Goal: Find specific page/section: Find specific page/section

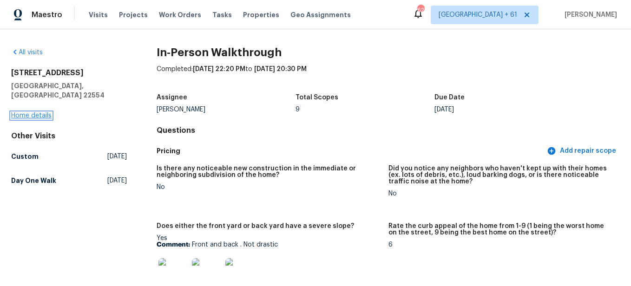
click at [43, 112] on link "Home details" at bounding box center [31, 115] width 40 height 7
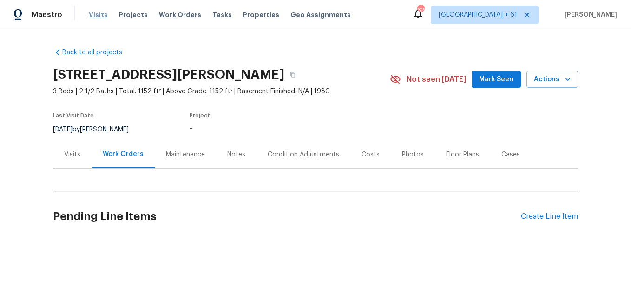
click at [96, 18] on span "Visits" at bounding box center [98, 14] width 19 height 9
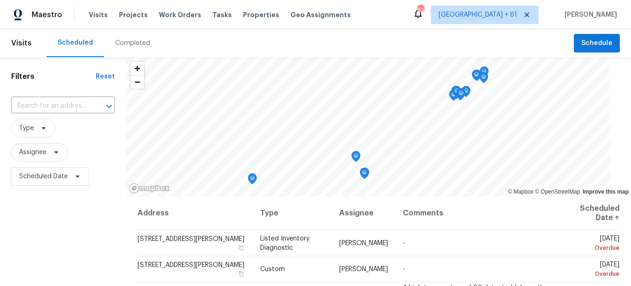
click at [129, 46] on div "Completed" at bounding box center [132, 43] width 35 height 9
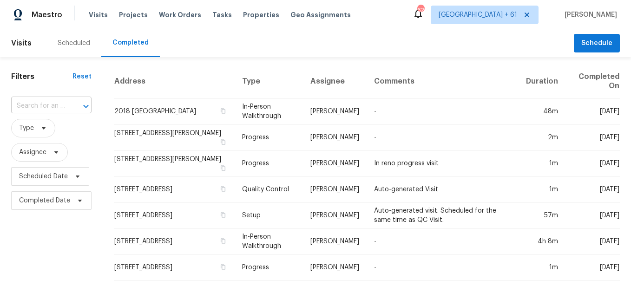
click at [51, 105] on input "text" at bounding box center [38, 106] width 54 height 14
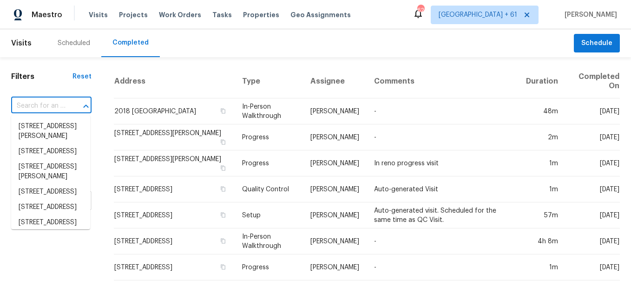
paste input "[STREET_ADDRESS]"
type input "[STREET_ADDRESS]"
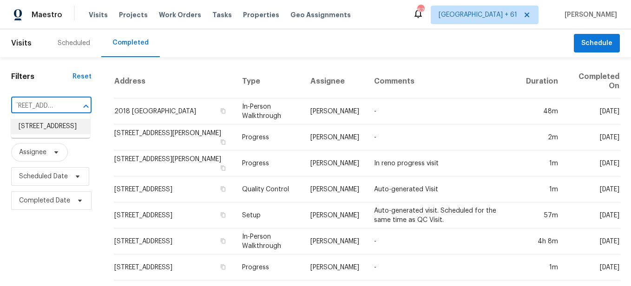
click at [58, 134] on li "[STREET_ADDRESS]" at bounding box center [50, 126] width 79 height 15
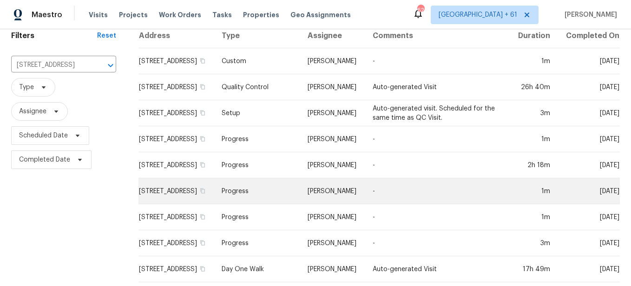
scroll to position [87, 0]
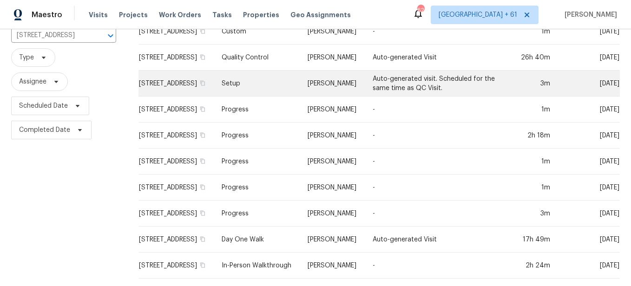
click at [248, 78] on td "Setup" at bounding box center [257, 84] width 86 height 26
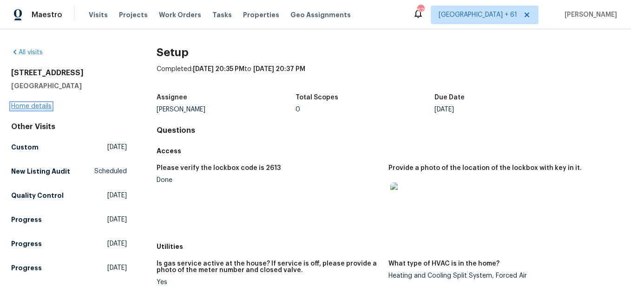
click at [44, 108] on link "Home details" at bounding box center [31, 106] width 40 height 7
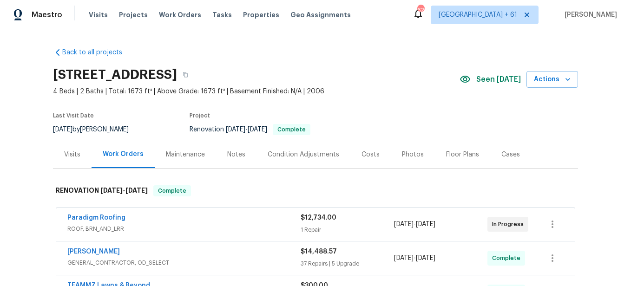
click at [406, 155] on div "Photos" at bounding box center [413, 154] width 22 height 9
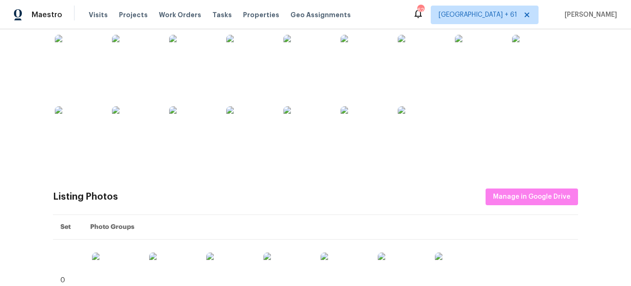
scroll to position [232, 0]
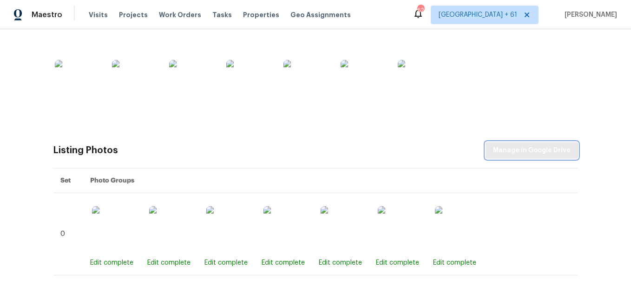
click at [522, 145] on span "Manage in Google Drive" at bounding box center [532, 151] width 78 height 12
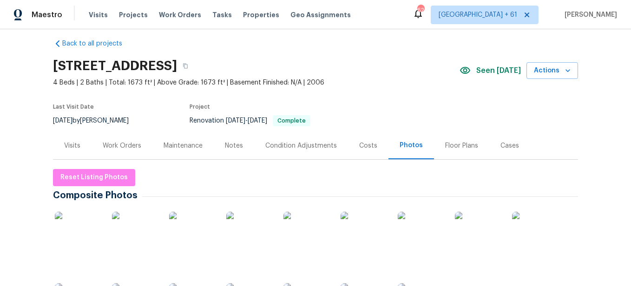
scroll to position [0, 0]
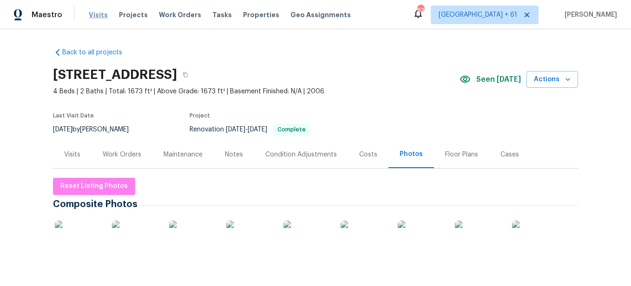
click at [98, 16] on span "Visits" at bounding box center [98, 14] width 19 height 9
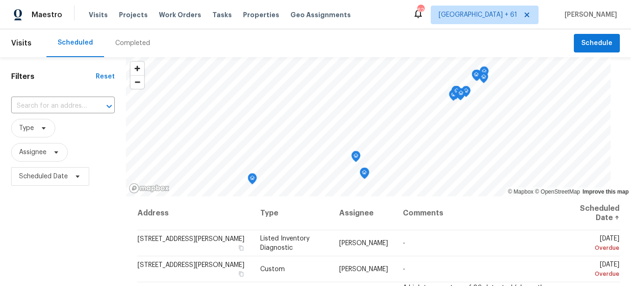
click at [129, 44] on div "Completed" at bounding box center [132, 43] width 35 height 9
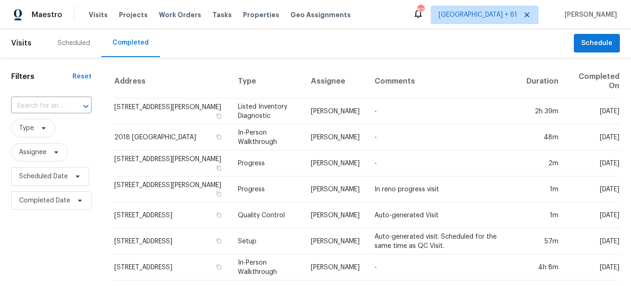
click at [86, 104] on icon "Open" at bounding box center [85, 106] width 11 height 11
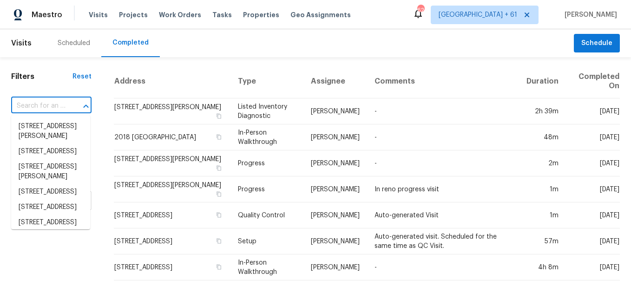
paste input "[STREET_ADDRESS][PERSON_NAME]"
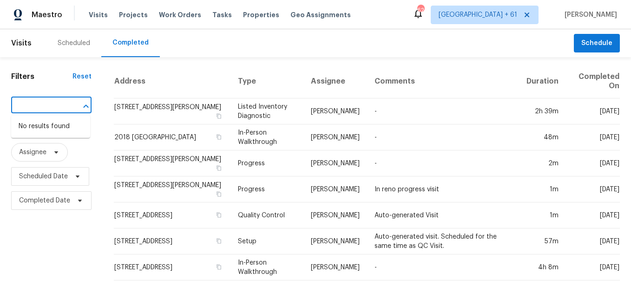
type input "[STREET_ADDRESS][PERSON_NAME]"
click at [50, 103] on input "text" at bounding box center [38, 106] width 54 height 14
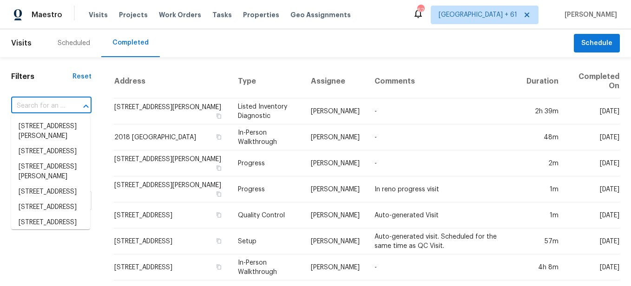
paste input "[STREET_ADDRESS][PERSON_NAME]"
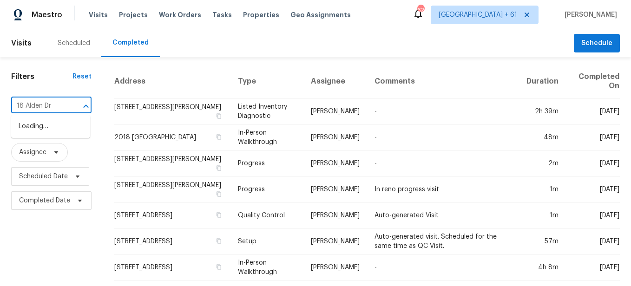
type input "18 Alden Dr"
click at [57, 124] on li "[STREET_ADDRESS][PERSON_NAME]" at bounding box center [50, 131] width 79 height 25
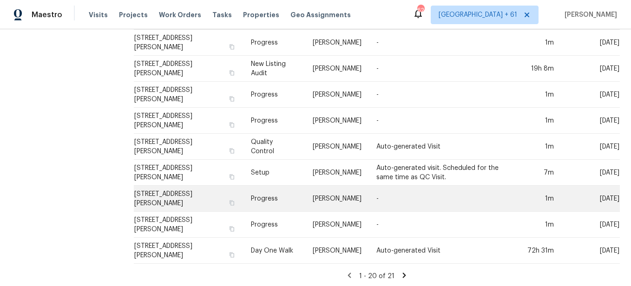
scroll to position [364, 0]
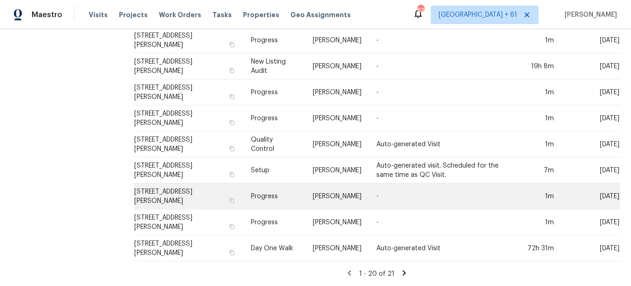
click at [255, 188] on td "Progress" at bounding box center [274, 196] width 62 height 26
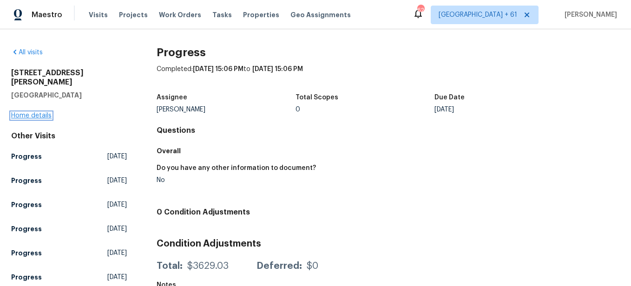
click at [41, 112] on link "Home details" at bounding box center [31, 115] width 40 height 7
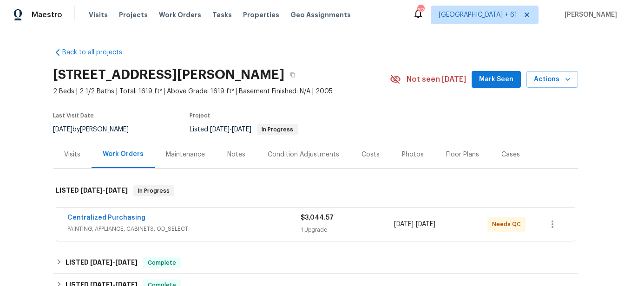
click at [401, 160] on div "Photos" at bounding box center [413, 154] width 44 height 27
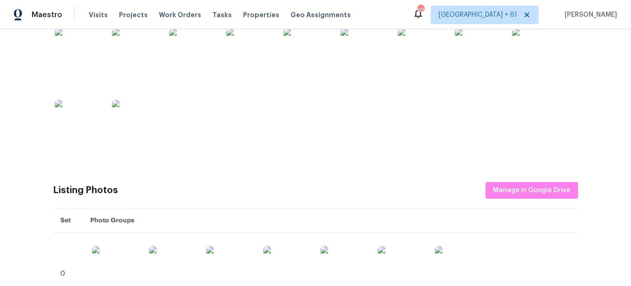
scroll to position [325, 0]
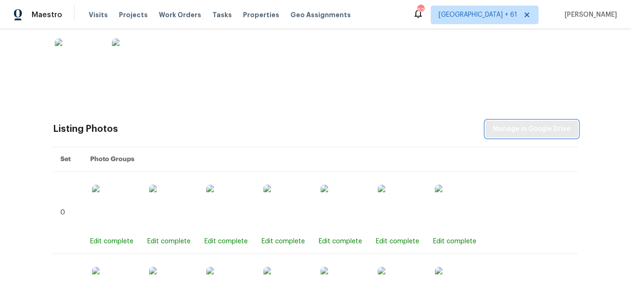
click at [547, 131] on span "Manage in Google Drive" at bounding box center [532, 130] width 78 height 12
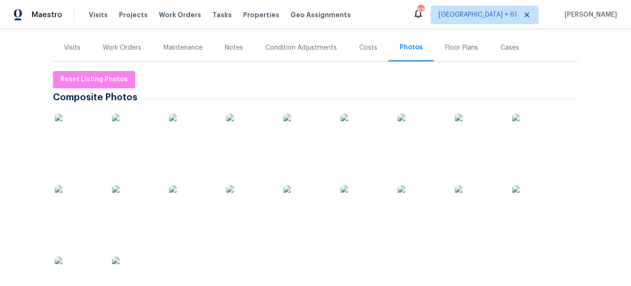
scroll to position [93, 0]
